Goal: Task Accomplishment & Management: Complete application form

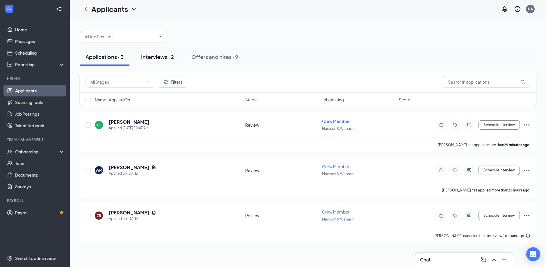
click at [144, 52] on button "Interviews · 2" at bounding box center [157, 56] width 44 height 17
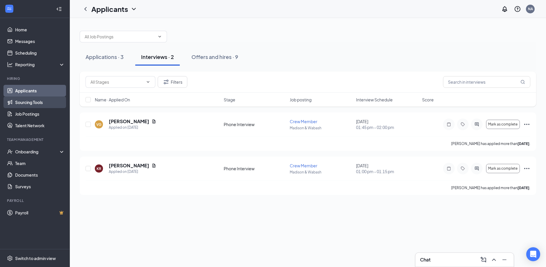
click at [47, 100] on link "Sourcing Tools" at bounding box center [40, 103] width 50 height 12
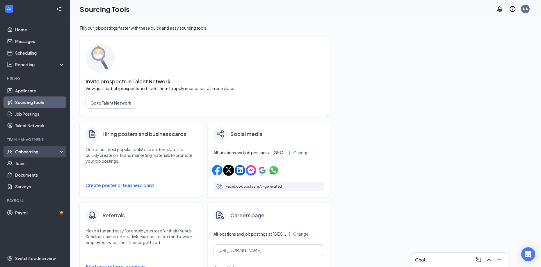
click at [36, 156] on div "Onboarding" at bounding box center [35, 152] width 70 height 12
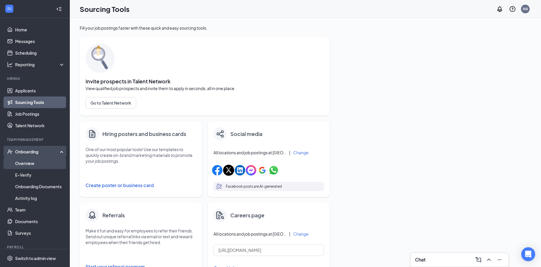
click at [36, 164] on link "Overview" at bounding box center [40, 164] width 50 height 12
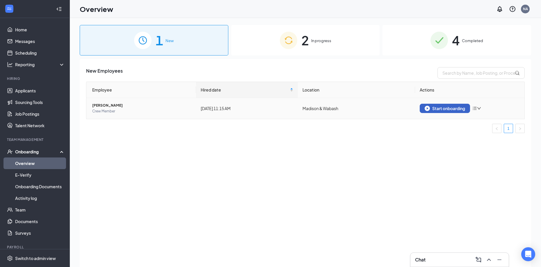
click at [433, 110] on div "Start onboarding" at bounding box center [445, 108] width 40 height 5
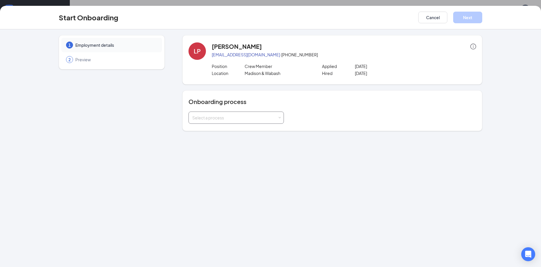
click at [253, 116] on div "Select a process" at bounding box center [234, 118] width 85 height 6
click at [241, 132] on span "Crew Member New Hire Process" at bounding box center [221, 129] width 62 height 5
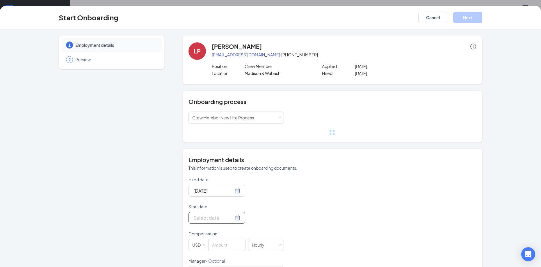
click at [216, 216] on input "Start date" at bounding box center [213, 217] width 40 height 7
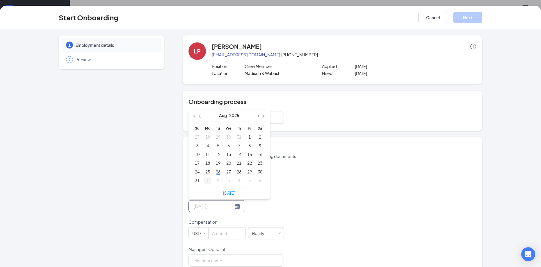
type input "[DATE]"
click at [204, 181] on div "1" at bounding box center [207, 180] width 7 height 7
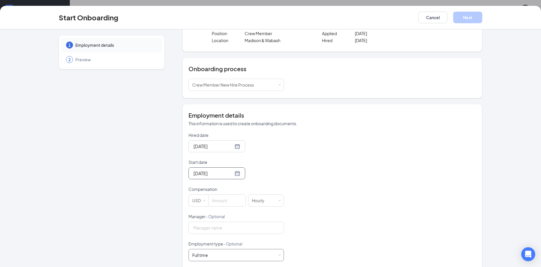
scroll to position [87, 0]
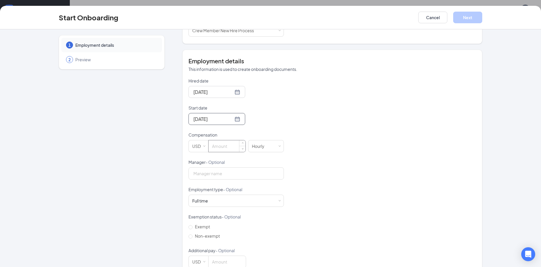
click at [220, 140] on div at bounding box center [227, 146] width 38 height 12
click at [221, 145] on input at bounding box center [227, 146] width 37 height 12
type input "16.6"
click at [196, 235] on span "Non-exempt" at bounding box center [208, 236] width 30 height 5
click at [193, 235] on input "Non-exempt" at bounding box center [190, 237] width 4 height 4
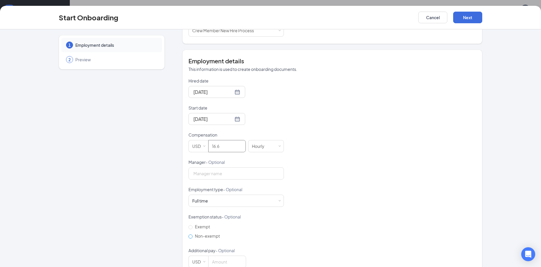
radio input "true"
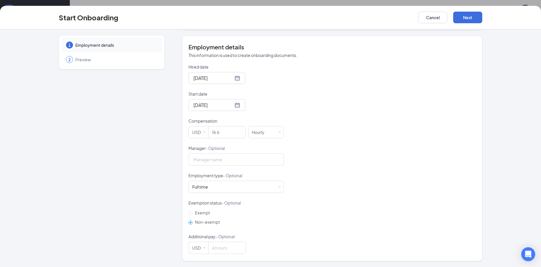
scroll to position [26, 0]
click at [469, 20] on button "Next" at bounding box center [467, 18] width 29 height 12
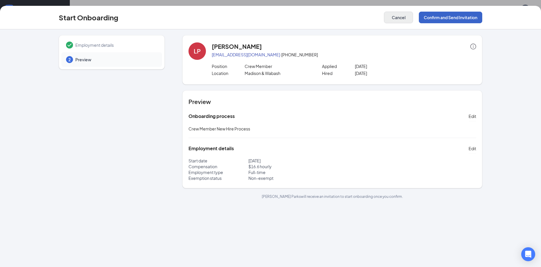
click at [427, 20] on button "Confirm and Send Invitation" at bounding box center [450, 18] width 63 height 12
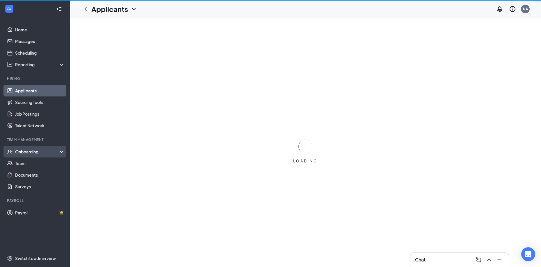
click at [38, 150] on div "Onboarding" at bounding box center [37, 152] width 45 height 6
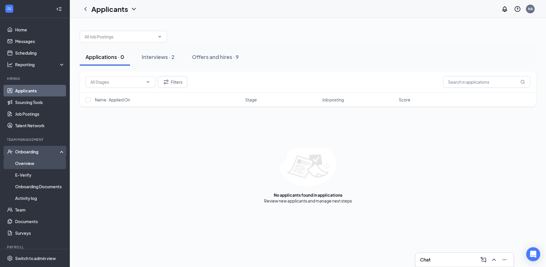
click at [32, 165] on link "Overview" at bounding box center [40, 164] width 50 height 12
